Goal: Transaction & Acquisition: Subscribe to service/newsletter

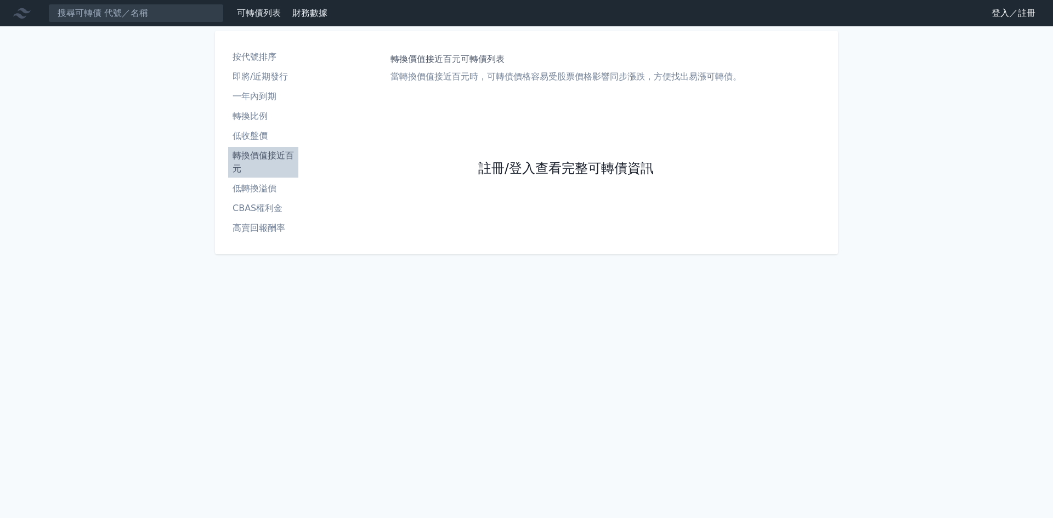
click at [506, 171] on link "註冊/登入查看完整可轉債資訊" at bounding box center [566, 169] width 176 height 18
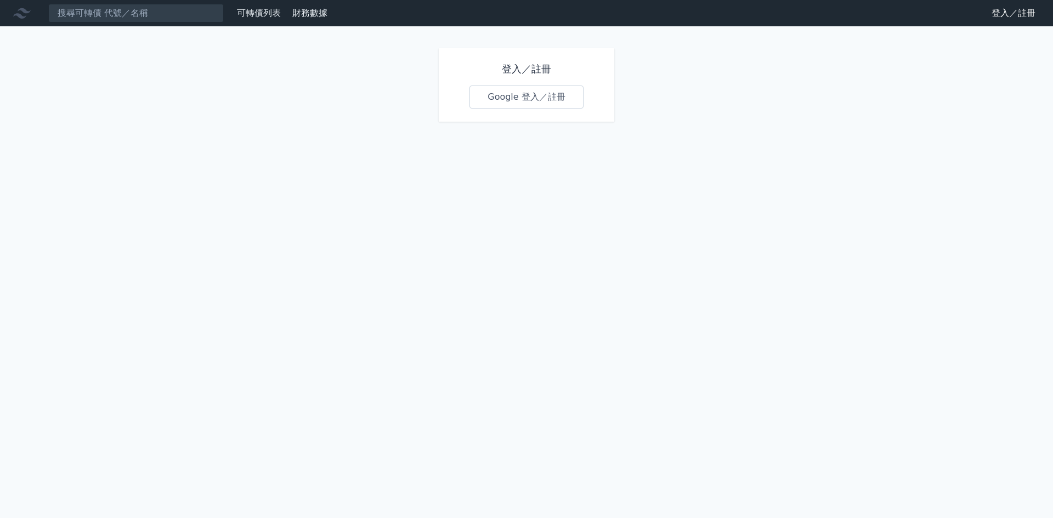
click at [508, 100] on link "Google 登入／註冊" at bounding box center [527, 97] width 114 height 23
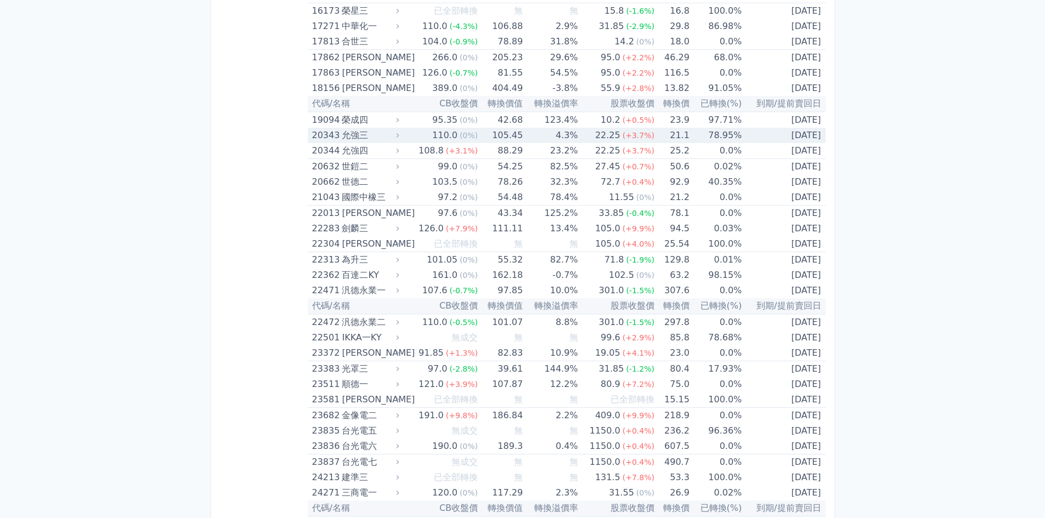
scroll to position [1042, 0]
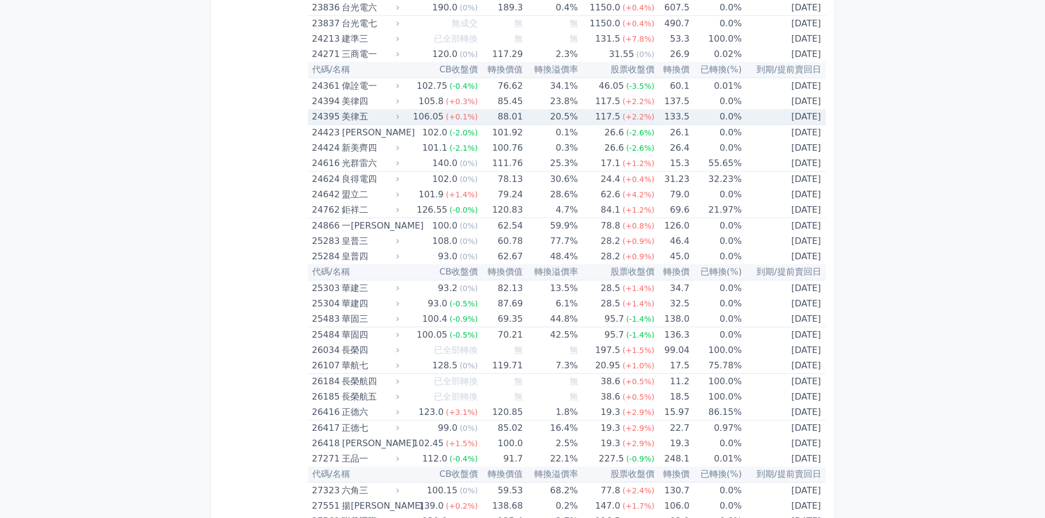
drag, startPoint x: 484, startPoint y: 124, endPoint x: 480, endPoint y: 129, distance: 6.7
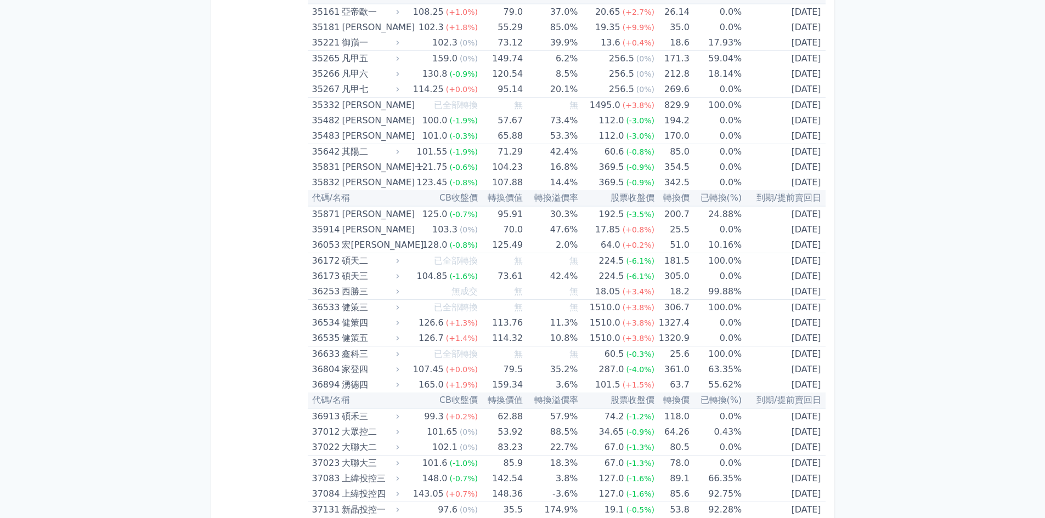
scroll to position [2548, 0]
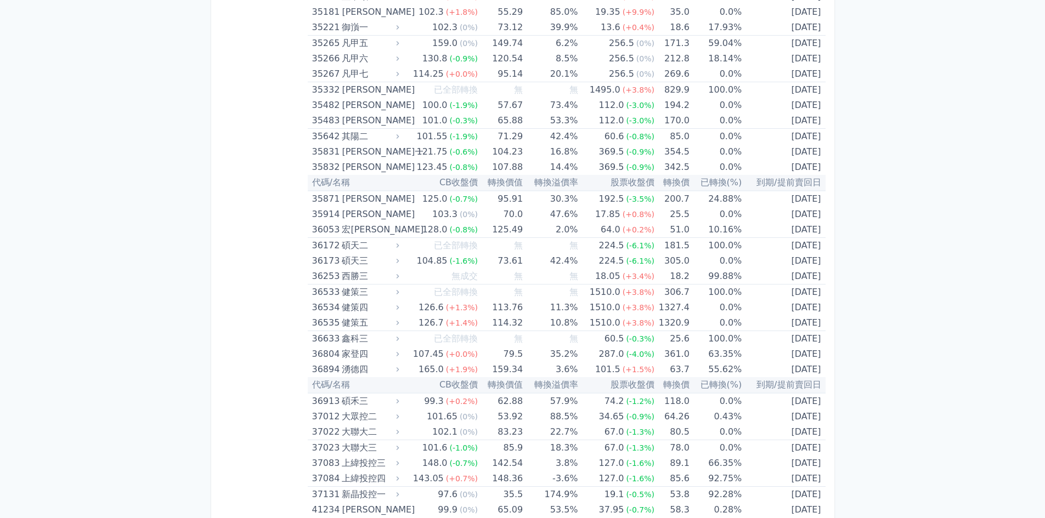
drag, startPoint x: 1044, startPoint y: 206, endPoint x: 1048, endPoint y: 219, distance: 13.2
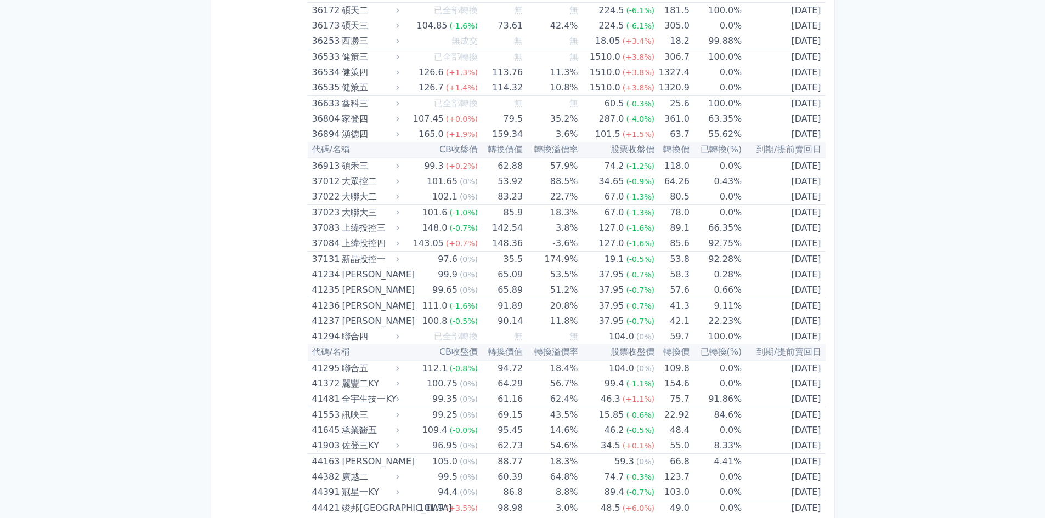
scroll to position [2766, 0]
